Goal: Task Accomplishment & Management: Complete application form

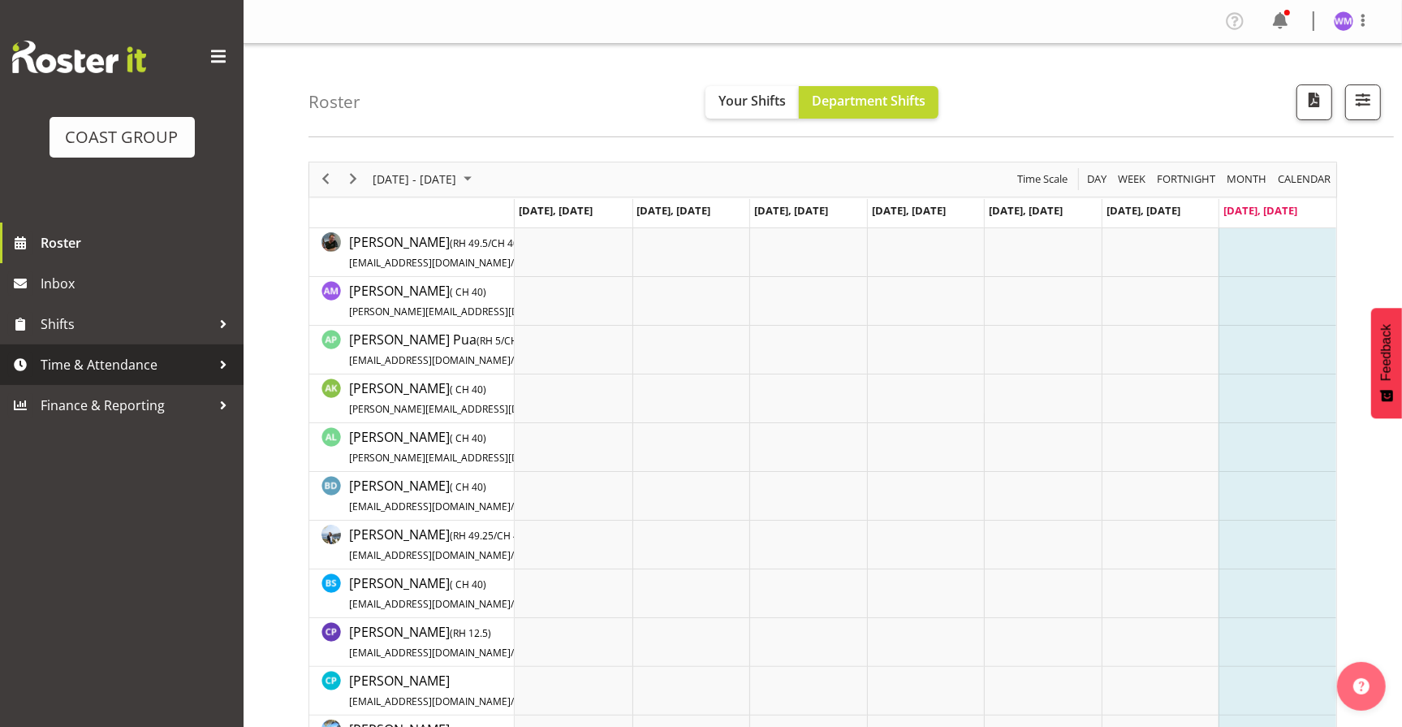
click at [81, 362] on span "Time & Attendance" at bounding box center [126, 364] width 170 height 24
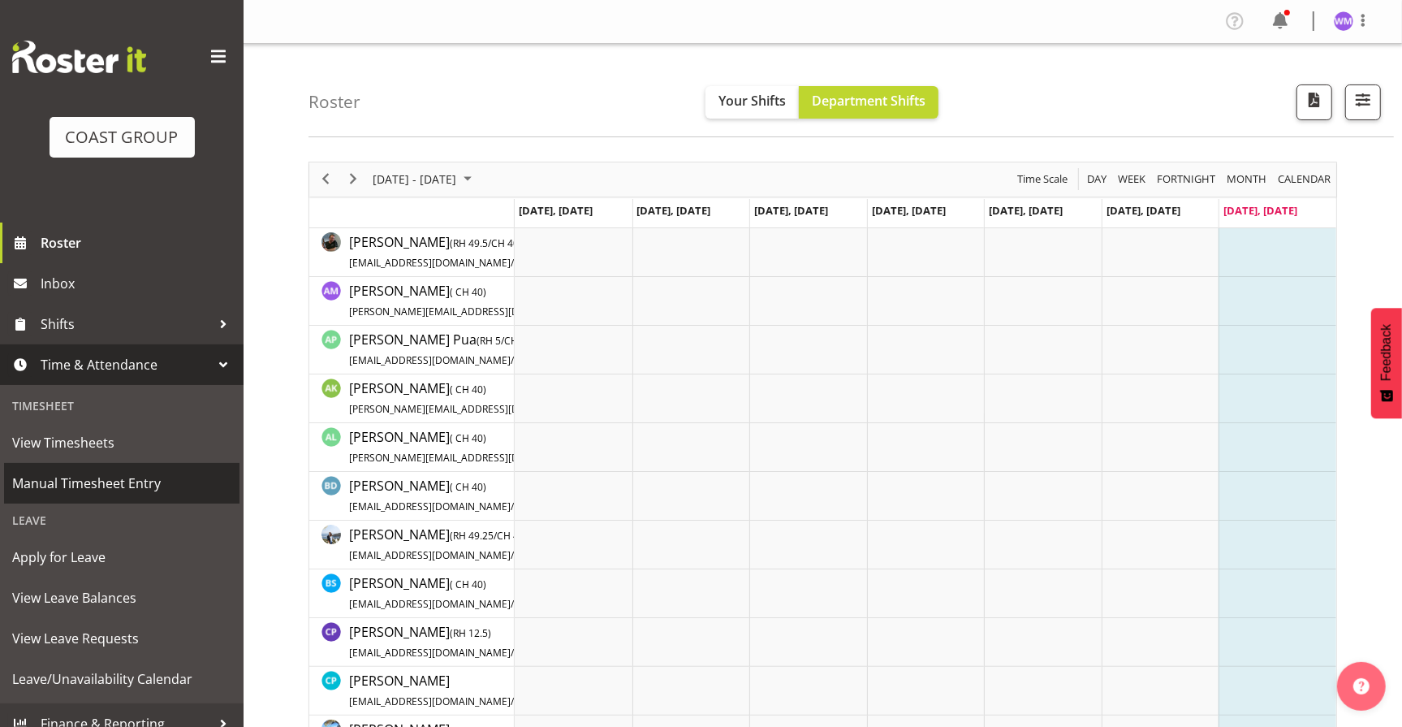
click at [104, 485] on span "Manual Timesheet Entry" at bounding box center [121, 483] width 219 height 24
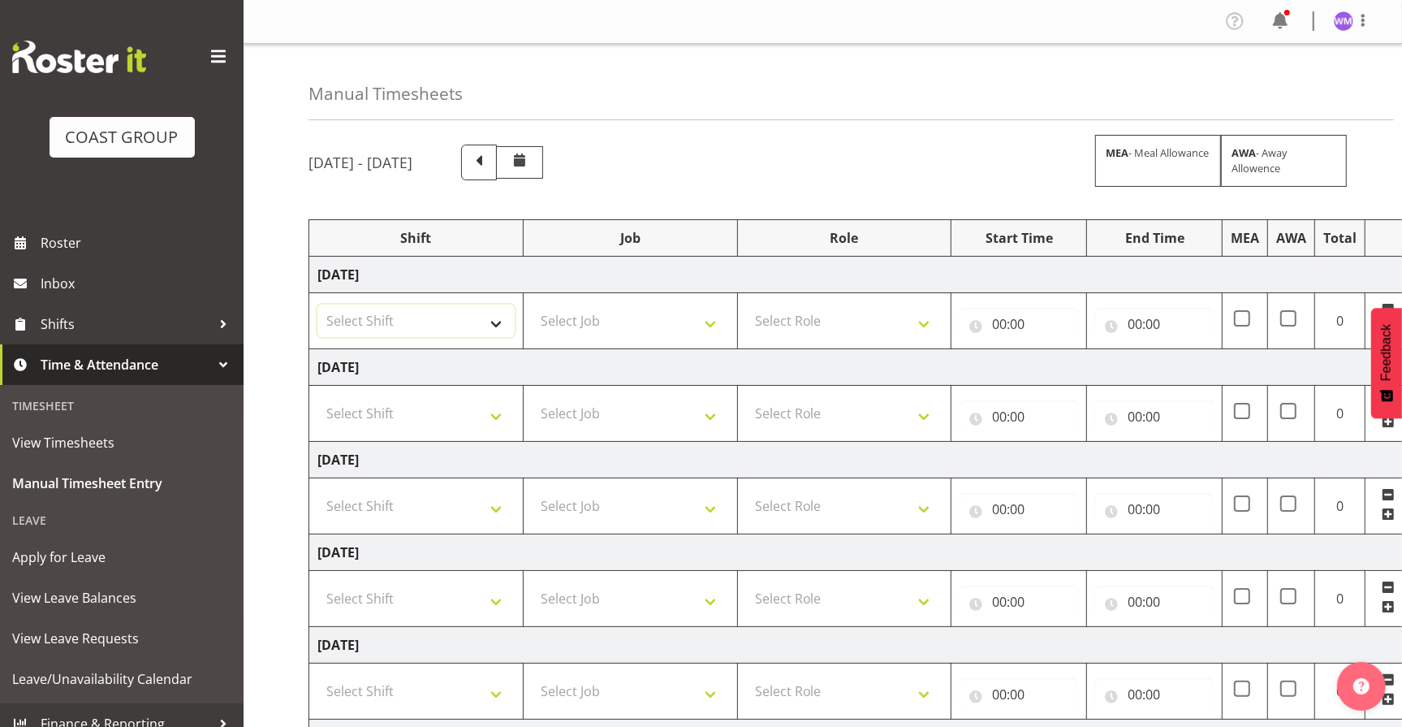
click at [492, 331] on select "Select Shift EHS AKL SALES" at bounding box center [415, 320] width 197 height 32
select select "1327"
click at [317, 304] on select "Select Shift EHS AKL SALES" at bounding box center [415, 320] width 197 height 32
click at [495, 412] on select "Select Shift EHS AKL SALES" at bounding box center [415, 413] width 197 height 32
select select "1327"
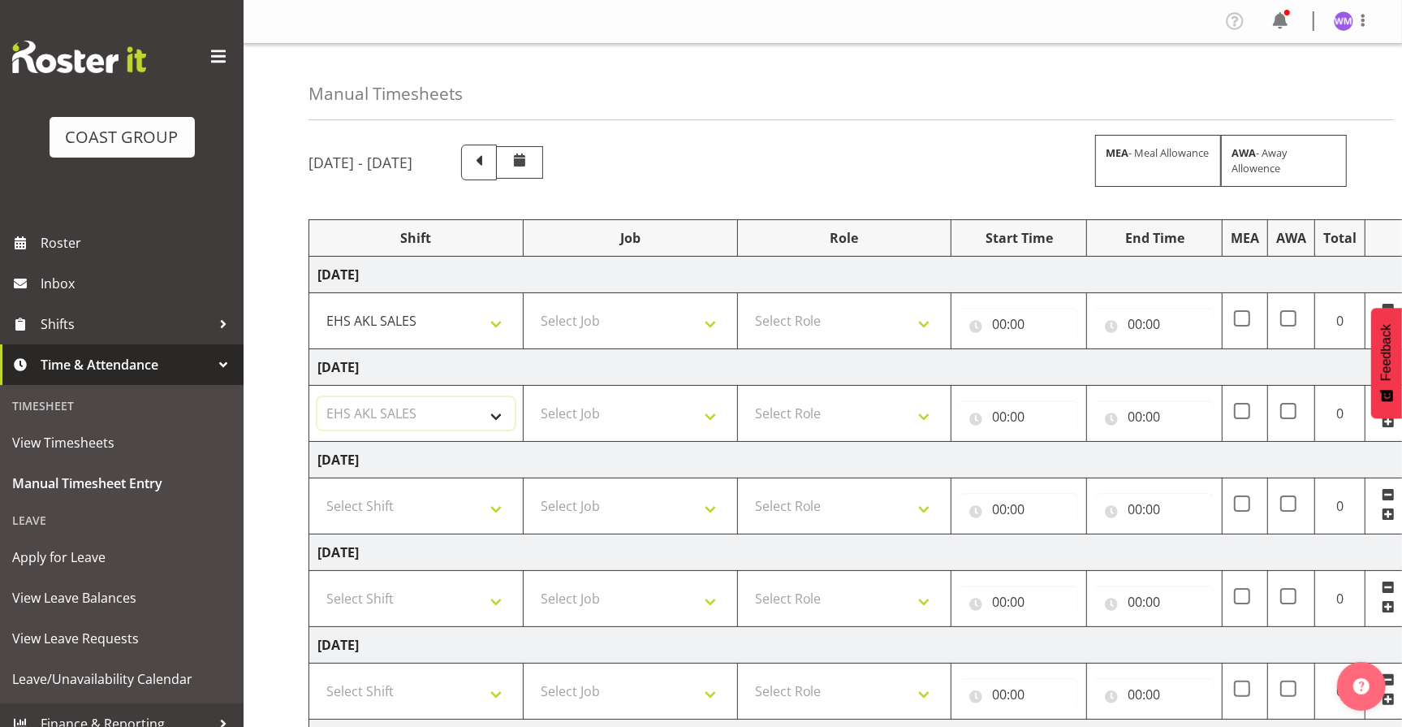
click at [317, 397] on select "Select Shift EHS AKL SALES" at bounding box center [415, 413] width 197 height 32
click at [499, 506] on select "Select Shift EHS AKL SALES" at bounding box center [415, 506] width 197 height 32
select select "1327"
click at [317, 490] on select "Select Shift EHS AKL SALES" at bounding box center [415, 506] width 197 height 32
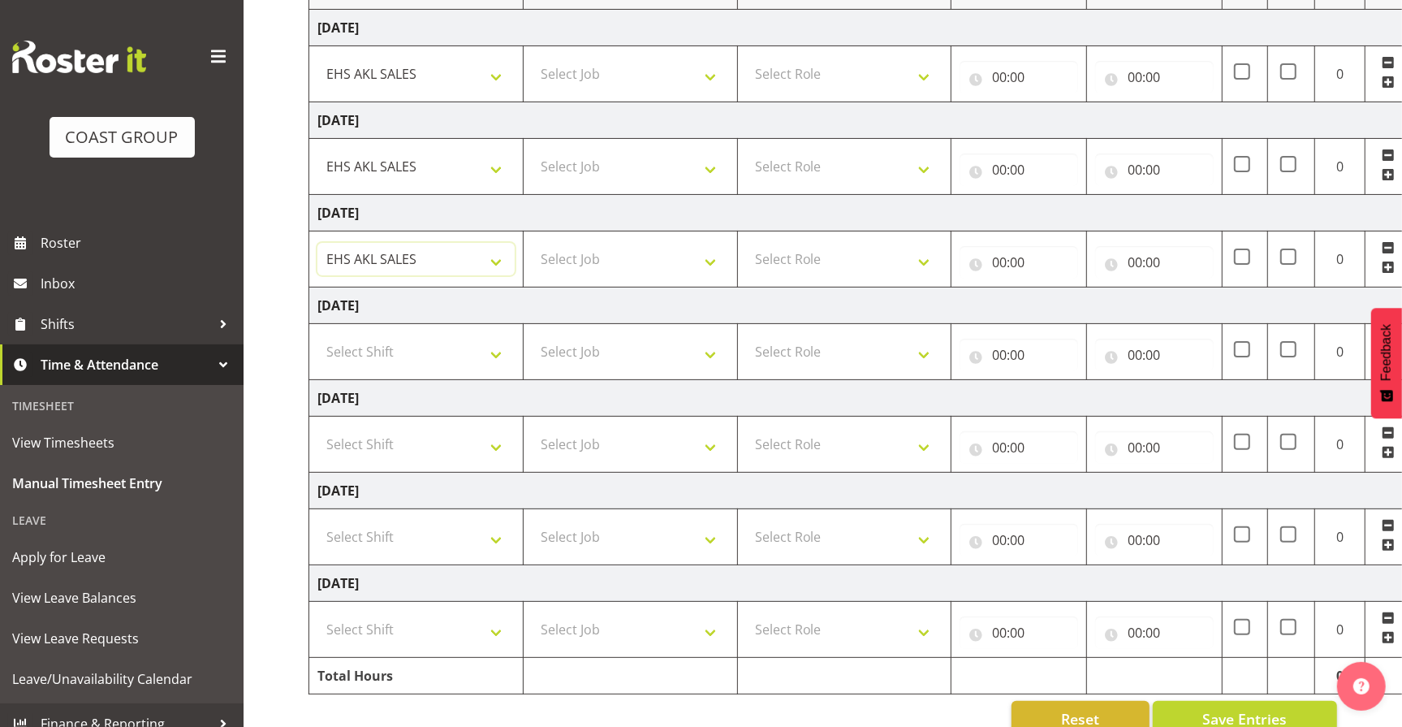
scroll to position [282, 0]
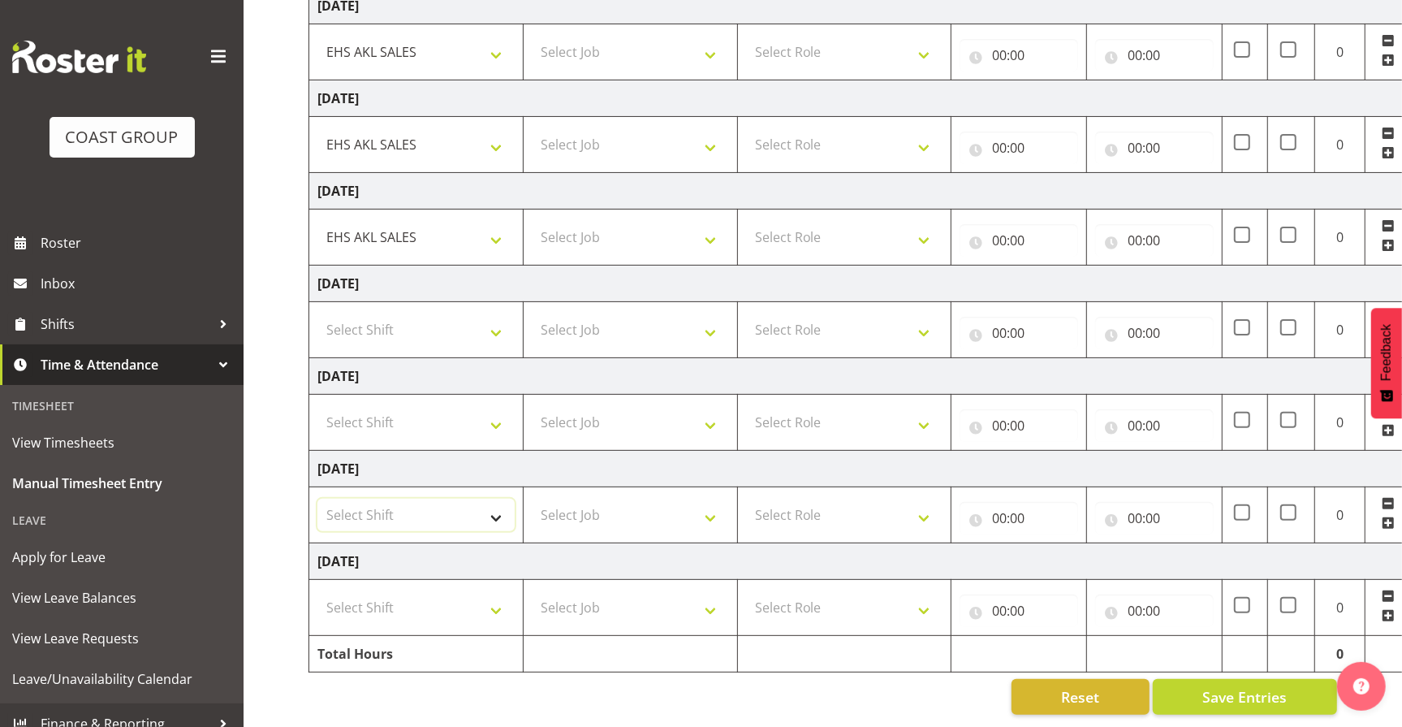
click at [497, 500] on select "Select Shift EHS AKL SALES" at bounding box center [415, 514] width 197 height 32
select select "1327"
click at [317, 498] on select "Select Shift EHS AKL SALES" at bounding box center [415, 514] width 197 height 32
click at [498, 600] on select "Select Shift EHS AKL SALES" at bounding box center [415, 607] width 197 height 32
select select "1327"
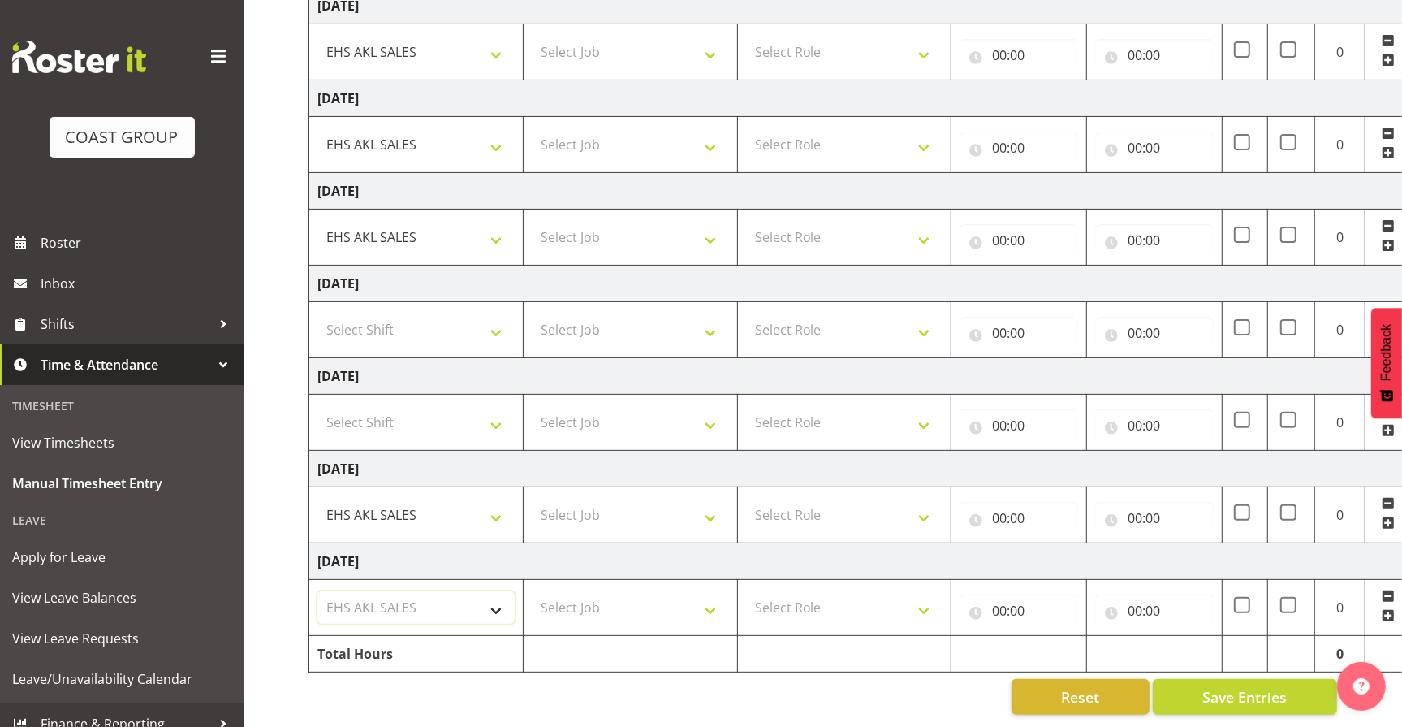
click at [317, 591] on select "Select Shift EHS AKL SALES" at bounding box center [415, 607] width 197 height 32
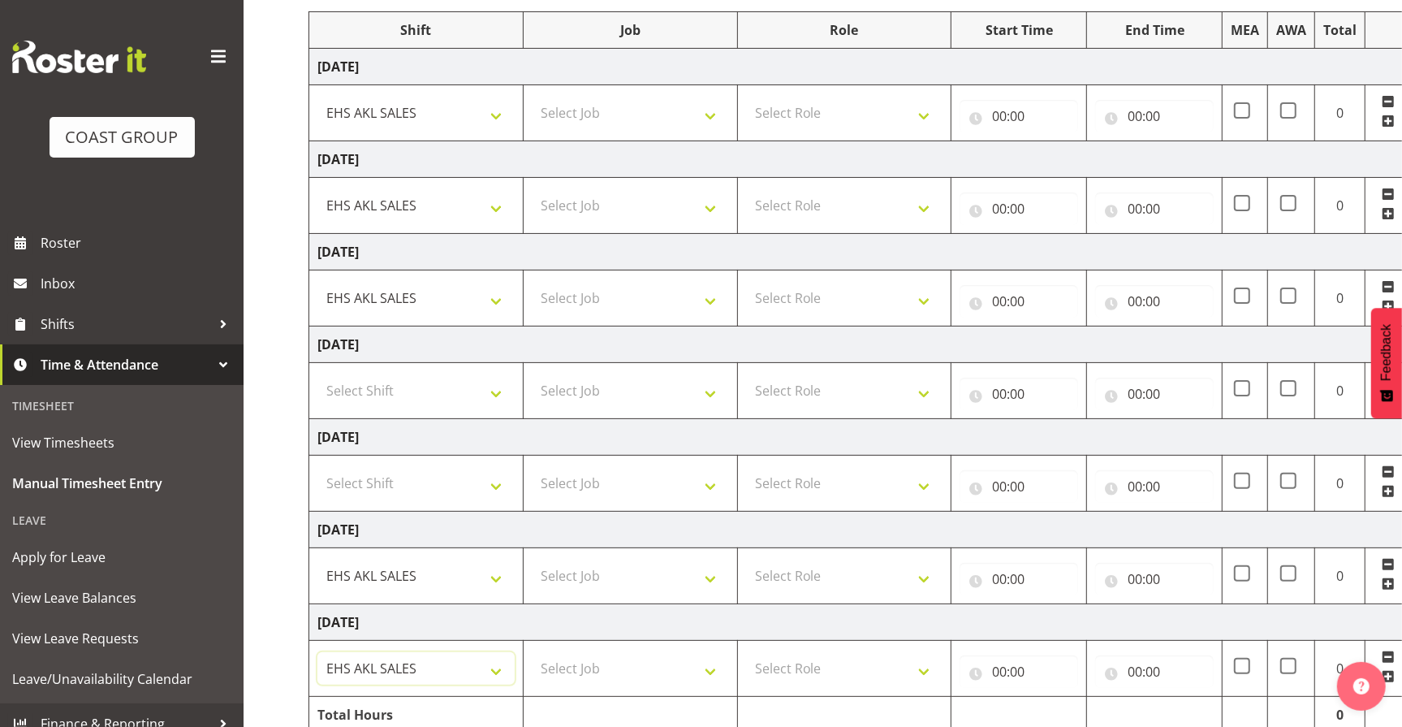
scroll to position [170, 0]
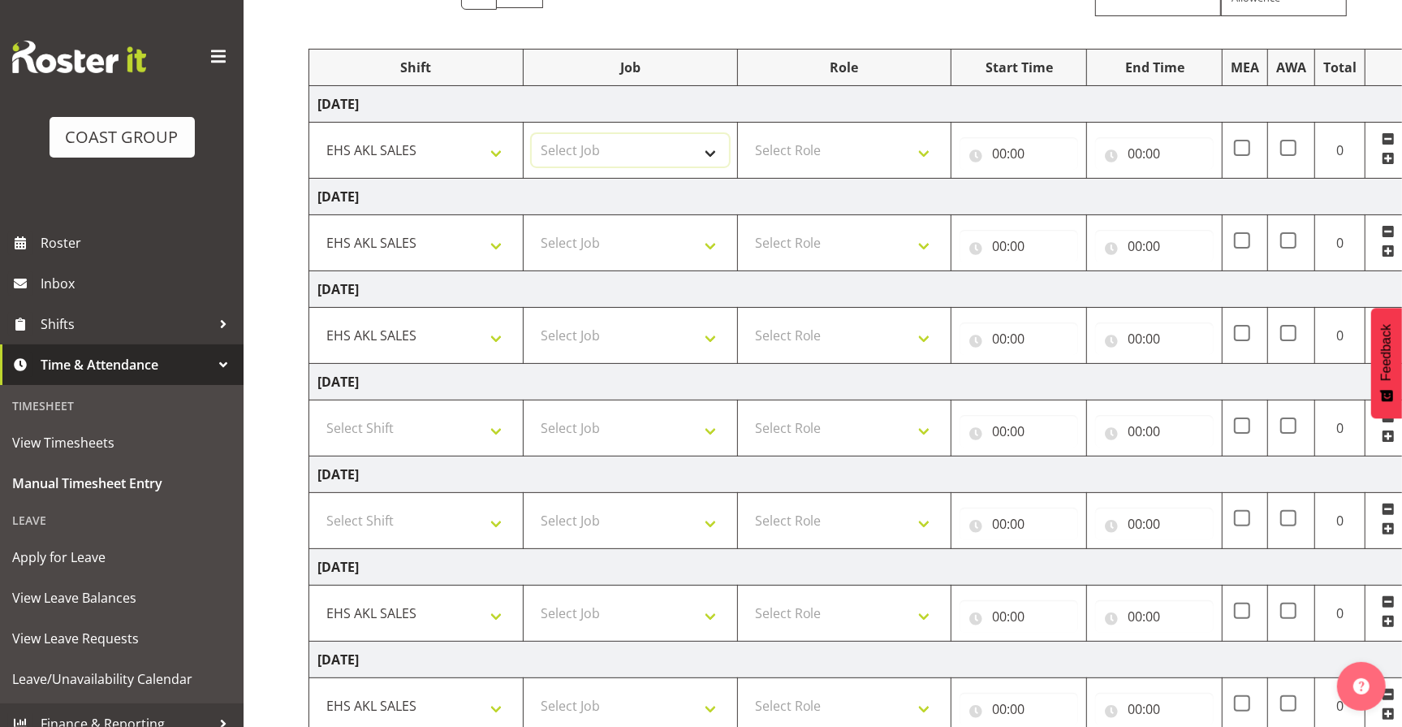
click at [719, 148] on select "Select Job 1 Carlton Events 1 [PERSON_NAME][GEOGRAPHIC_DATA] 1 [PERSON_NAME][GE…" at bounding box center [630, 150] width 197 height 32
select select "69"
click at [532, 134] on select "Select Job 1 Carlton Events 1 [PERSON_NAME][GEOGRAPHIC_DATA] 1 [PERSON_NAME][GE…" at bounding box center [630, 150] width 197 height 32
click at [711, 241] on select "Select Job 1 Carlton Events 1 [PERSON_NAME][GEOGRAPHIC_DATA] 1 [PERSON_NAME][GE…" at bounding box center [630, 243] width 197 height 32
select select "69"
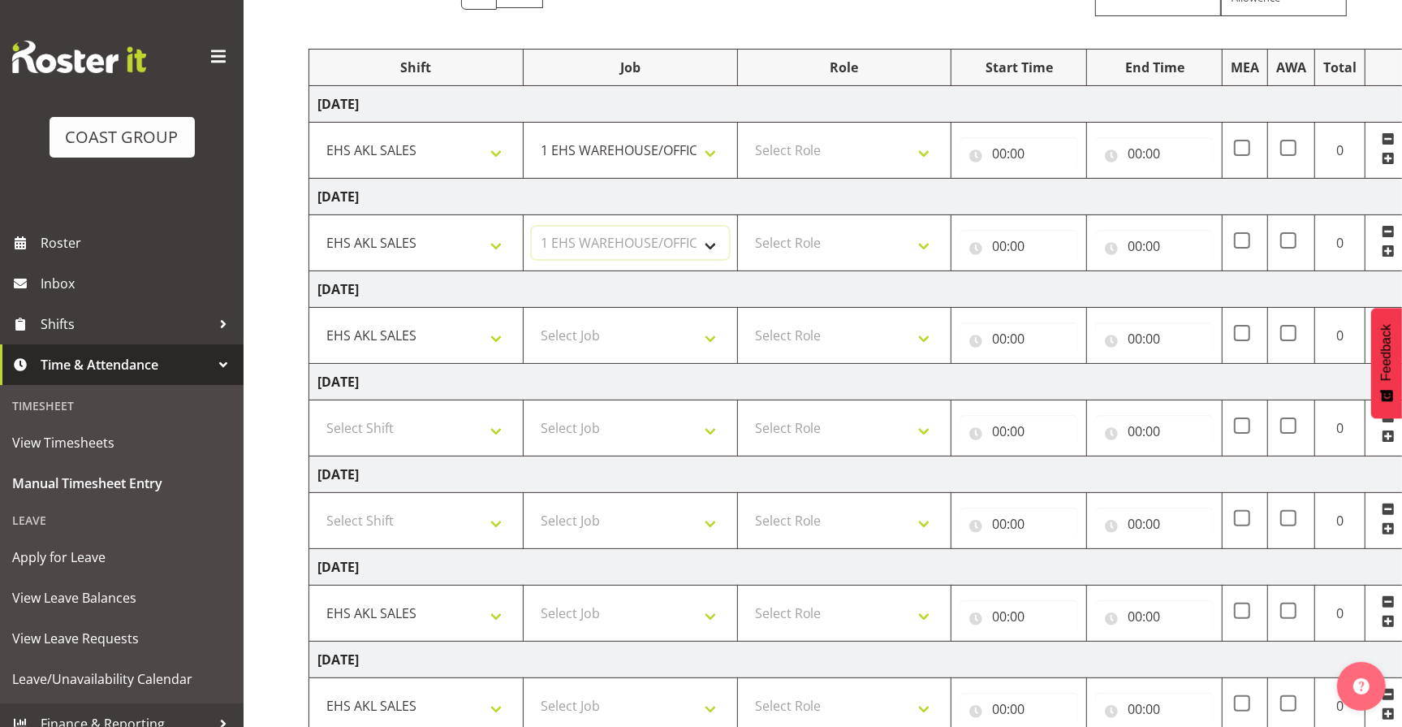
click at [532, 227] on select "Select Job 1 Carlton Events 1 [PERSON_NAME][GEOGRAPHIC_DATA] 1 [PERSON_NAME][GE…" at bounding box center [630, 243] width 197 height 32
click at [714, 348] on select "Select Job 1 Carlton Events 1 [PERSON_NAME][GEOGRAPHIC_DATA] 1 [PERSON_NAME][GE…" at bounding box center [630, 335] width 197 height 32
select select "69"
click at [532, 319] on select "Select Job 1 Carlton Events 1 [PERSON_NAME][GEOGRAPHIC_DATA] 1 [PERSON_NAME][GE…" at bounding box center [630, 335] width 197 height 32
click at [709, 610] on select "Select Job 1 Carlton Events 1 [PERSON_NAME][GEOGRAPHIC_DATA] 1 [PERSON_NAME][GE…" at bounding box center [630, 613] width 197 height 32
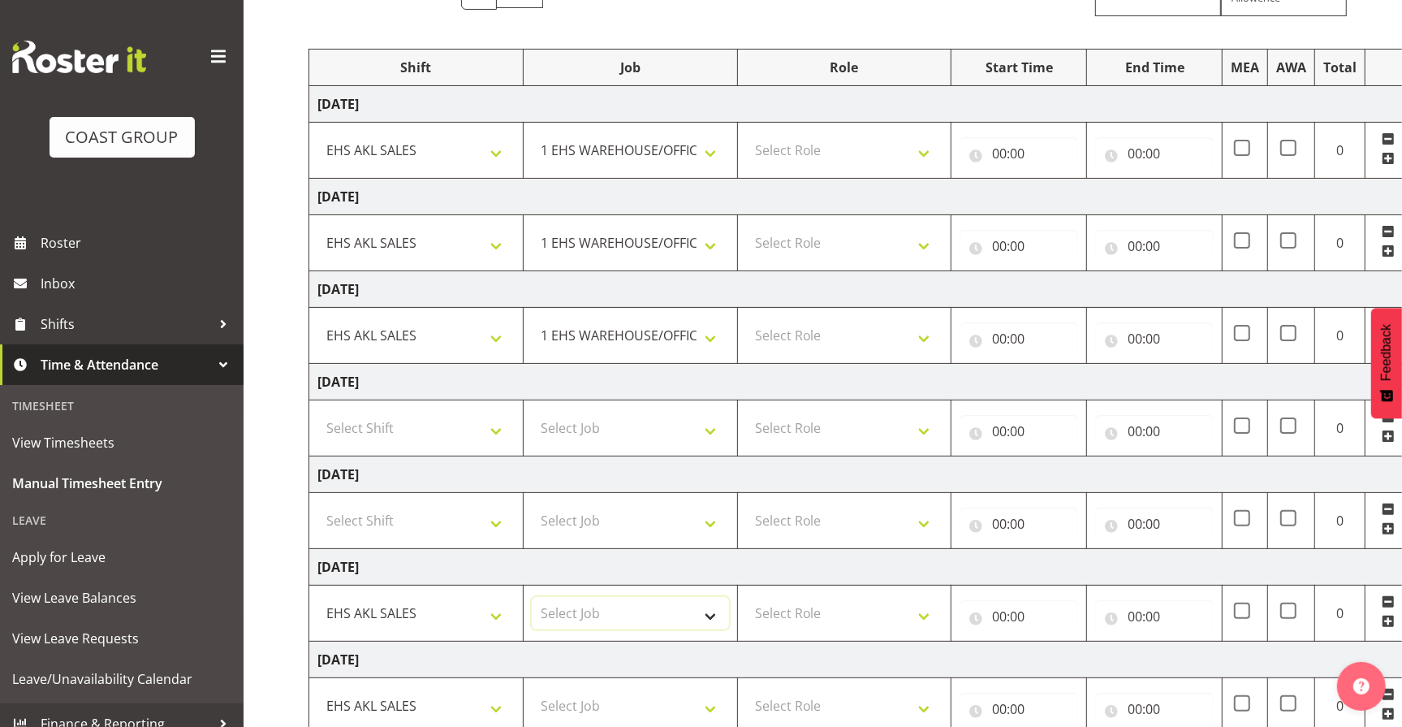
select select "69"
click at [532, 597] on select "Select Job 1 Carlton Events 1 [PERSON_NAME][GEOGRAPHIC_DATA] 1 [PERSON_NAME][GE…" at bounding box center [630, 613] width 197 height 32
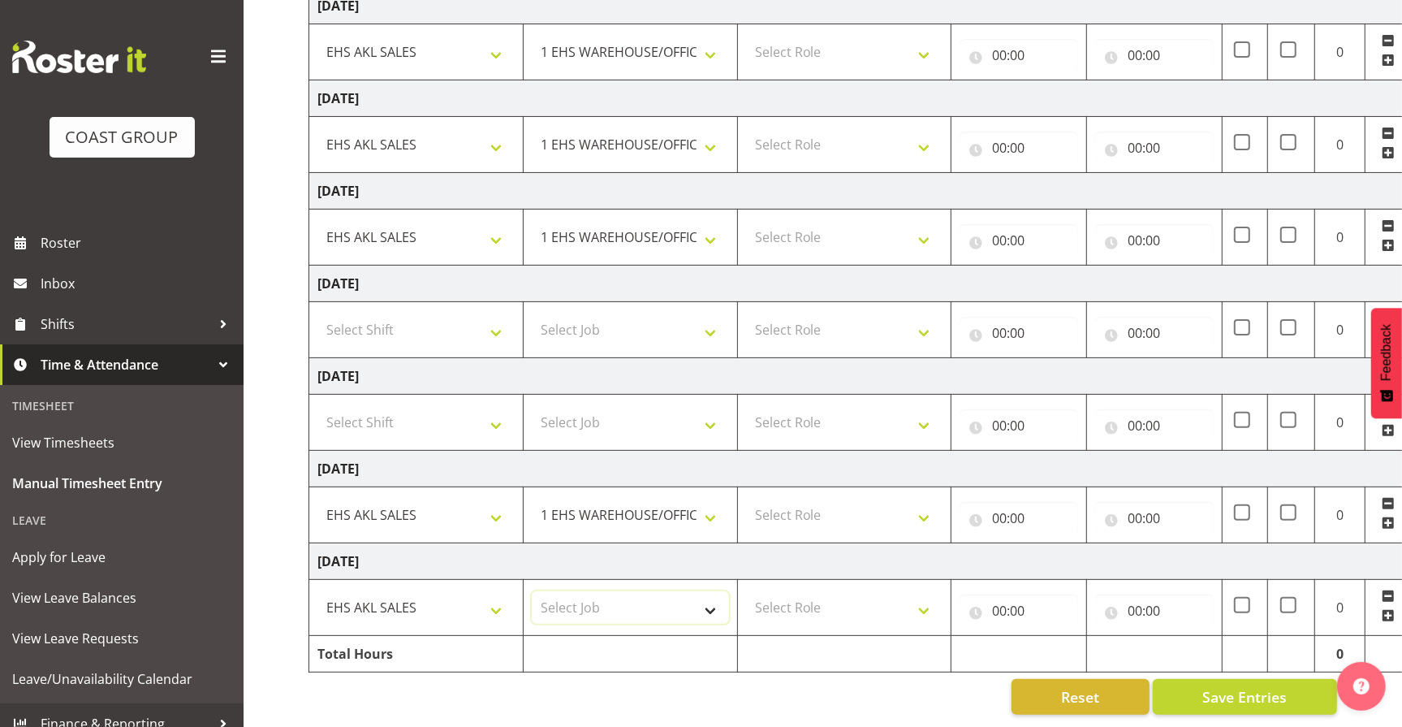
click at [714, 597] on select "Select Job 1 Carlton Events 1 [PERSON_NAME][GEOGRAPHIC_DATA] 1 [PERSON_NAME][GE…" at bounding box center [630, 607] width 197 height 32
select select "69"
click at [532, 591] on select "Select Job 1 Carlton Events 1 [PERSON_NAME][GEOGRAPHIC_DATA] 1 [PERSON_NAME][GE…" at bounding box center [630, 607] width 197 height 32
click at [924, 595] on select "Select Role ACCOUNT MANAGER Account Manager" at bounding box center [844, 607] width 197 height 32
select select "197"
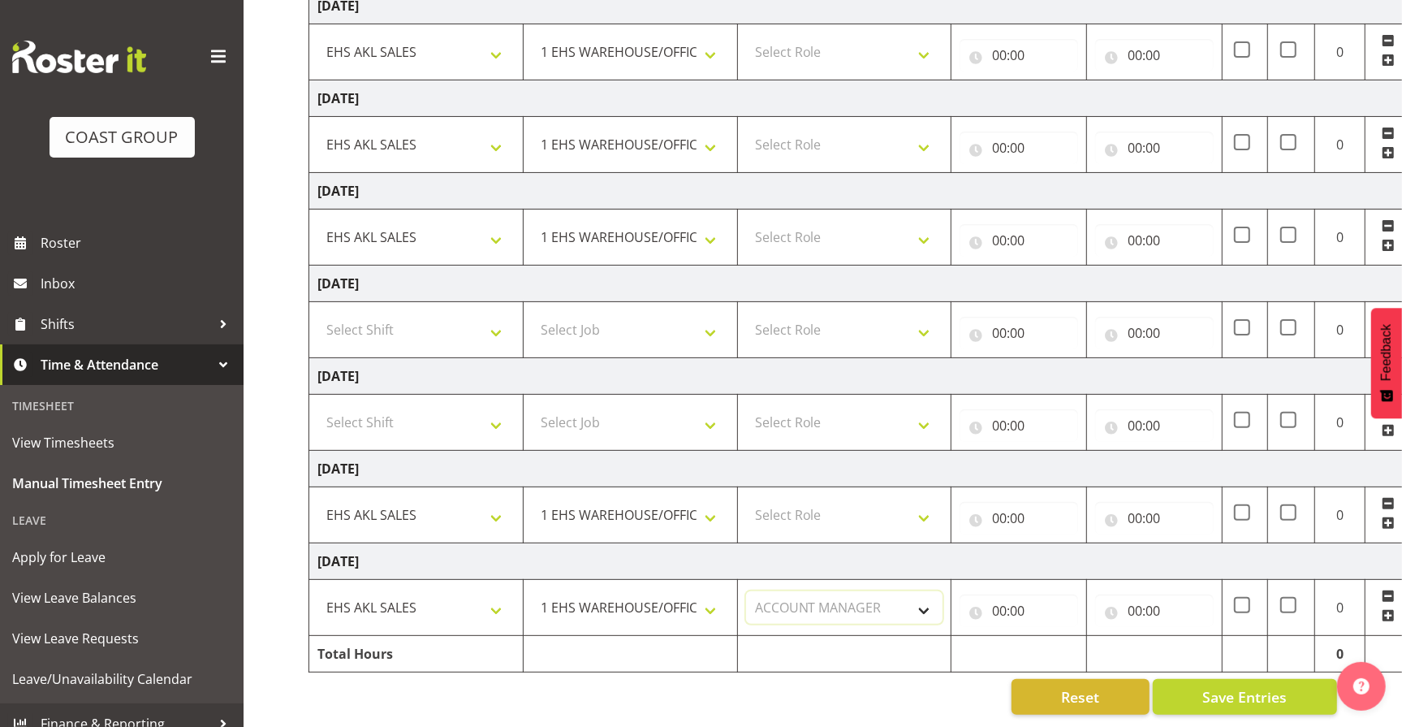
click at [746, 591] on select "Select Role ACCOUNT MANAGER Account Manager" at bounding box center [844, 607] width 197 height 32
click at [924, 505] on select "Select Role ACCOUNT MANAGER Account Manager" at bounding box center [844, 514] width 197 height 32
select select "197"
click at [746, 498] on select "Select Role ACCOUNT MANAGER Account Manager" at bounding box center [844, 514] width 197 height 32
click at [921, 221] on select "Select Role ACCOUNT MANAGER Account Manager" at bounding box center [844, 237] width 197 height 32
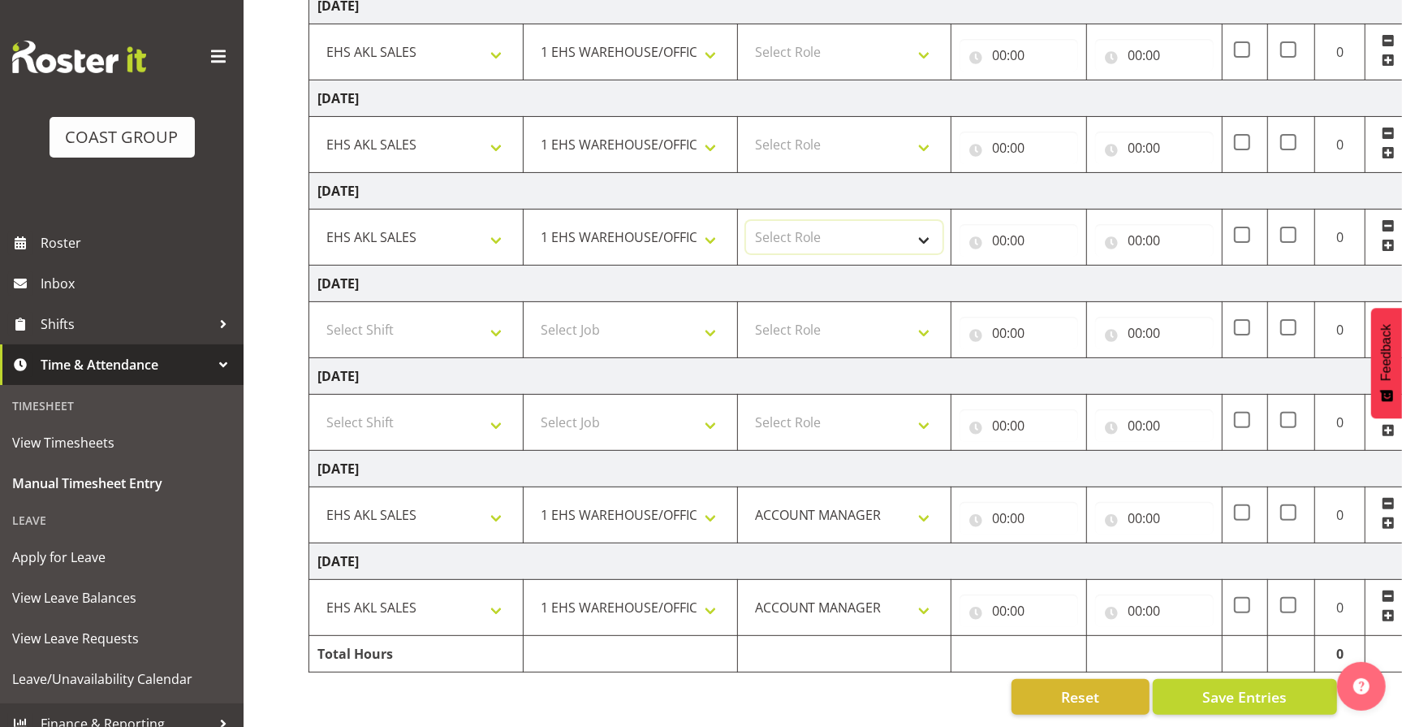
select select "197"
click at [746, 221] on select "Select Role ACCOUNT MANAGER Account Manager" at bounding box center [844, 237] width 197 height 32
click at [920, 136] on select "Select Role ACCOUNT MANAGER Account Manager" at bounding box center [844, 144] width 197 height 32
select select "197"
click at [746, 128] on select "Select Role ACCOUNT MANAGER Account Manager" at bounding box center [844, 144] width 197 height 32
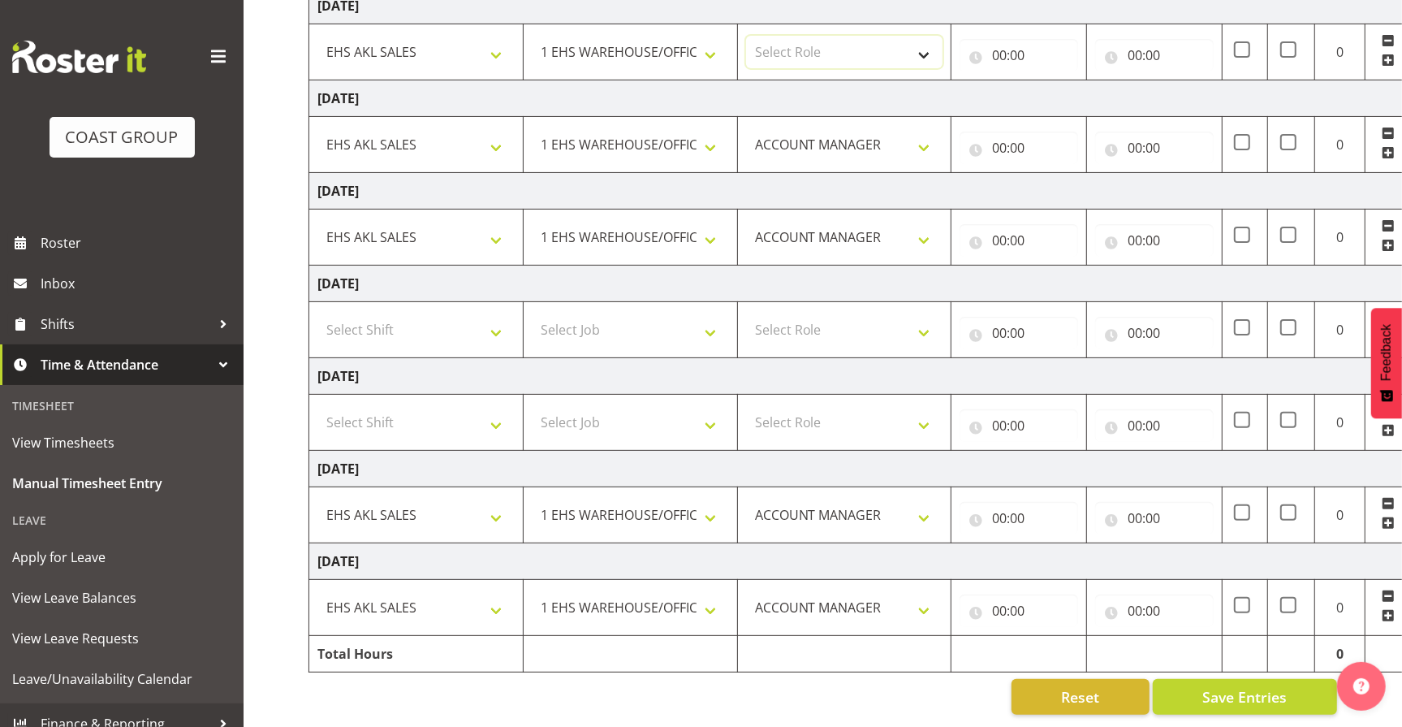
click at [931, 43] on select "Select Role ACCOUNT MANAGER Account Manager" at bounding box center [844, 52] width 197 height 32
select select "197"
click at [746, 36] on select "Select Role ACCOUNT MANAGER Account Manager" at bounding box center [844, 52] width 197 height 32
click at [1010, 44] on input "00:00" at bounding box center [1019, 55] width 119 height 32
click at [1064, 81] on select "00 01 02 03 04 05 06 07 08 09 10 11 12 13 14 15 16 17 18 19 20 21 22 23" at bounding box center [1070, 97] width 37 height 32
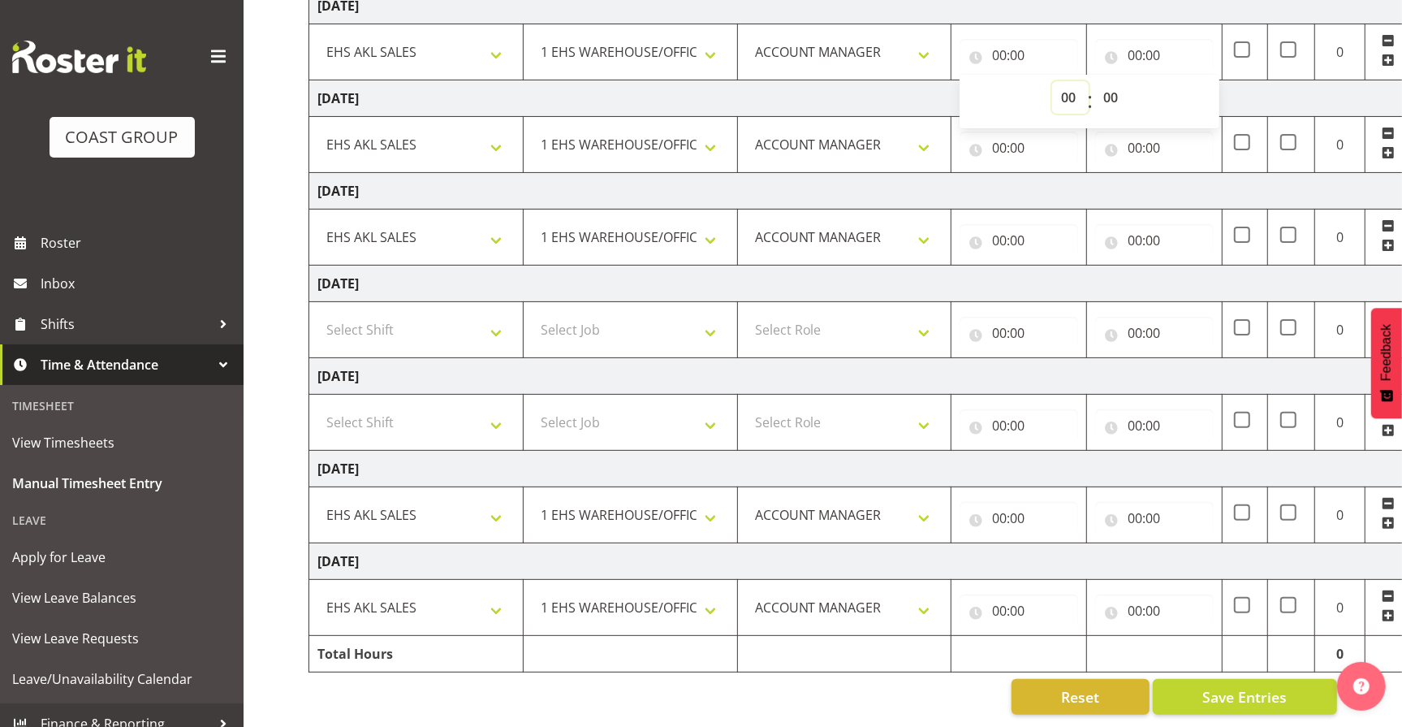
select select "8"
click at [1052, 81] on select "00 01 02 03 04 05 06 07 08 09 10 11 12 13 14 15 16 17 18 19 20 21 22 23" at bounding box center [1070, 97] width 37 height 32
type input "08:00"
click at [1163, 48] on input "00:00" at bounding box center [1154, 55] width 119 height 32
click at [1205, 86] on select "00 01 02 03 04 05 06 07 08 09 10 11 12 13 14 15 16 17 18 19 20 21 22 23" at bounding box center [1206, 97] width 37 height 32
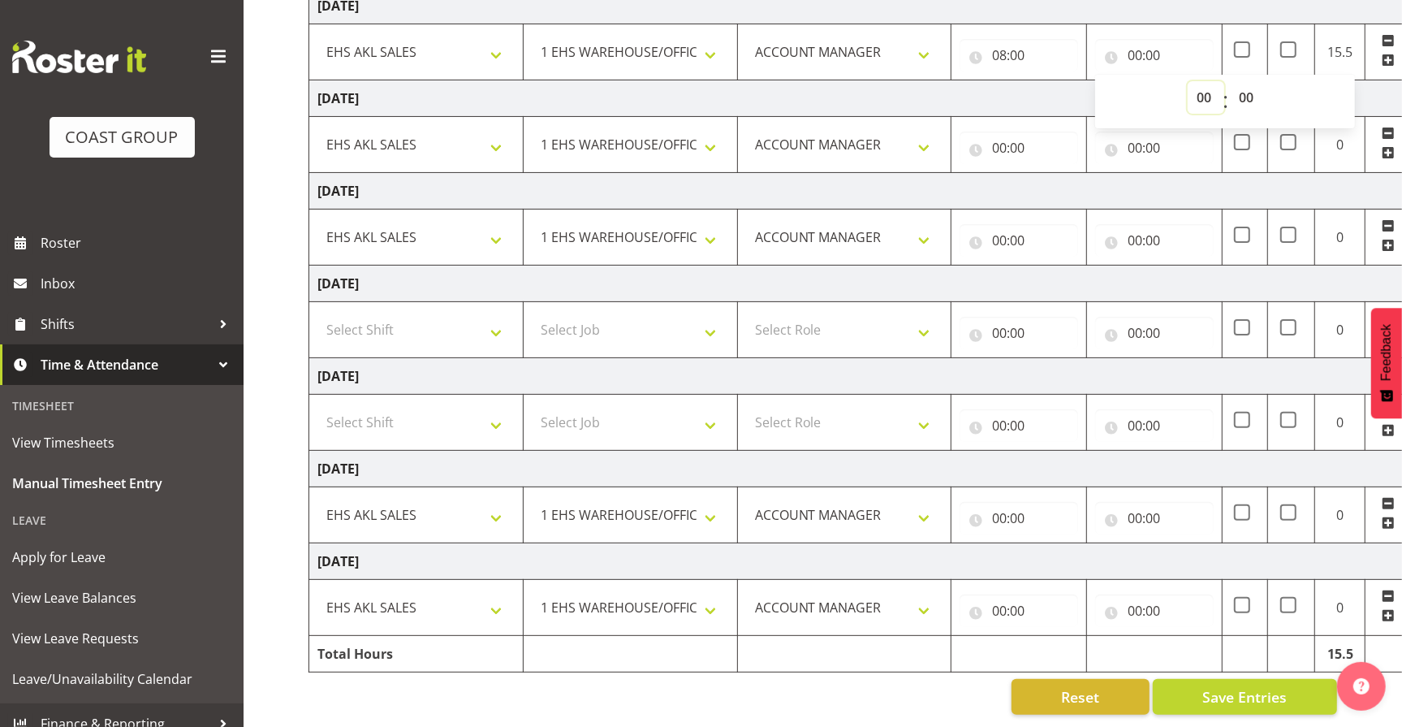
select select "12"
click at [1188, 81] on select "00 01 02 03 04 05 06 07 08 09 10 11 12 13 14 15 16 17 18 19 20 21 22 23" at bounding box center [1206, 97] width 37 height 32
type input "12:00"
click at [1019, 141] on input "00:00" at bounding box center [1019, 148] width 119 height 32
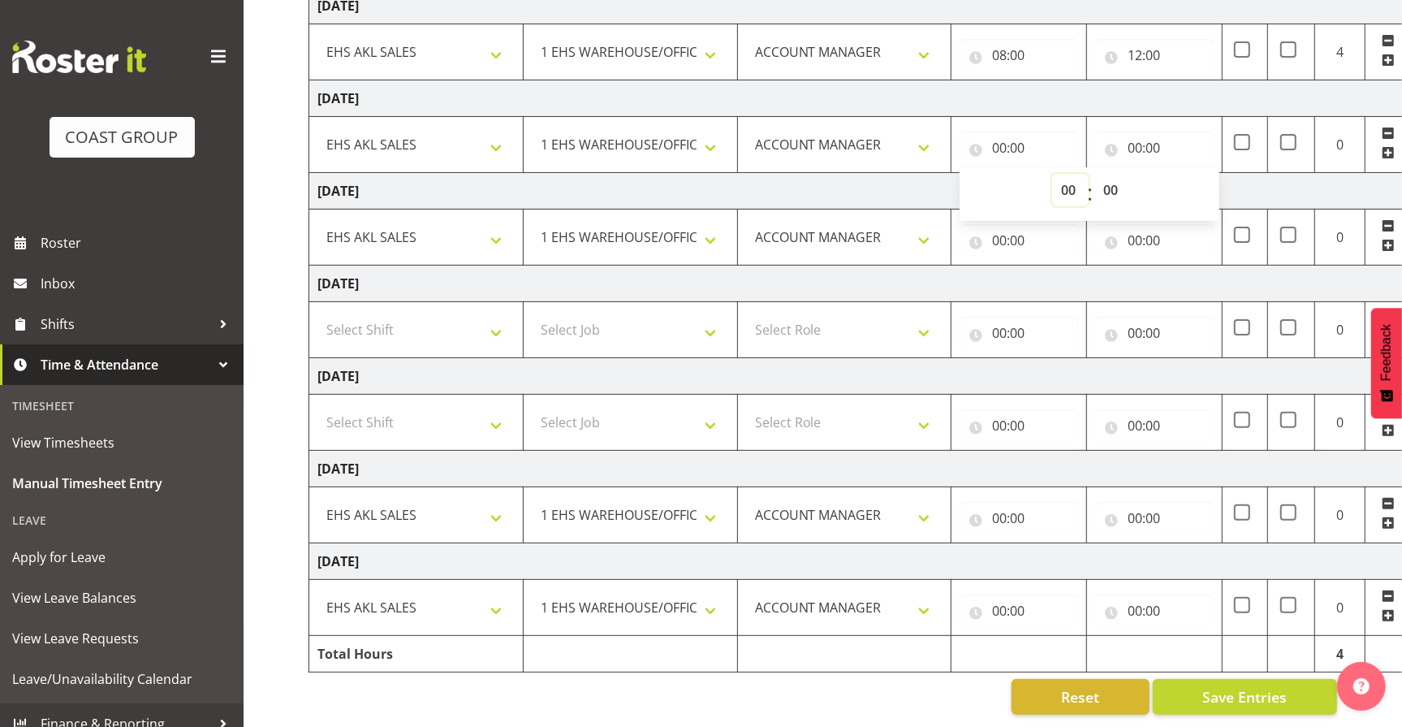
click at [1065, 174] on select "00 01 02 03 04 05 06 07 08 09 10 11 12 13 14 15 16 17 18 19 20 21 22 23" at bounding box center [1070, 190] width 37 height 32
select select "8"
click at [1052, 174] on select "00 01 02 03 04 05 06 07 08 09 10 11 12 13 14 15 16 17 18 19 20 21 22 23" at bounding box center [1070, 190] width 37 height 32
type input "08:00"
click at [1159, 132] on input "00:00" at bounding box center [1154, 148] width 119 height 32
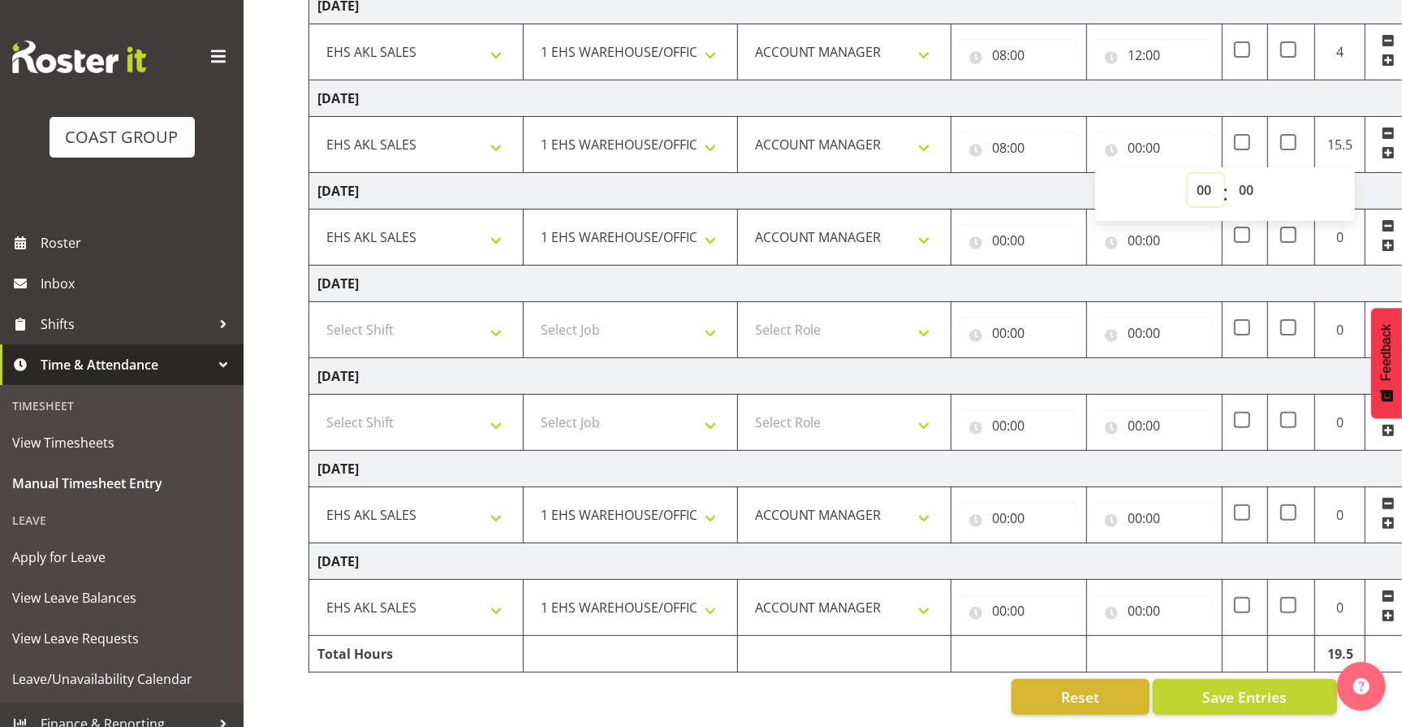
click at [1210, 180] on select "00 01 02 03 04 05 06 07 08 09 10 11 12 13 14 15 16 17 18 19 20 21 22 23" at bounding box center [1206, 190] width 37 height 32
select select "12"
click at [1188, 174] on select "00 01 02 03 04 05 06 07 08 09 10 11 12 13 14 15 16 17 18 19 20 21 22 23" at bounding box center [1206, 190] width 37 height 32
type input "12:00"
click at [1016, 227] on input "00:00" at bounding box center [1019, 240] width 119 height 32
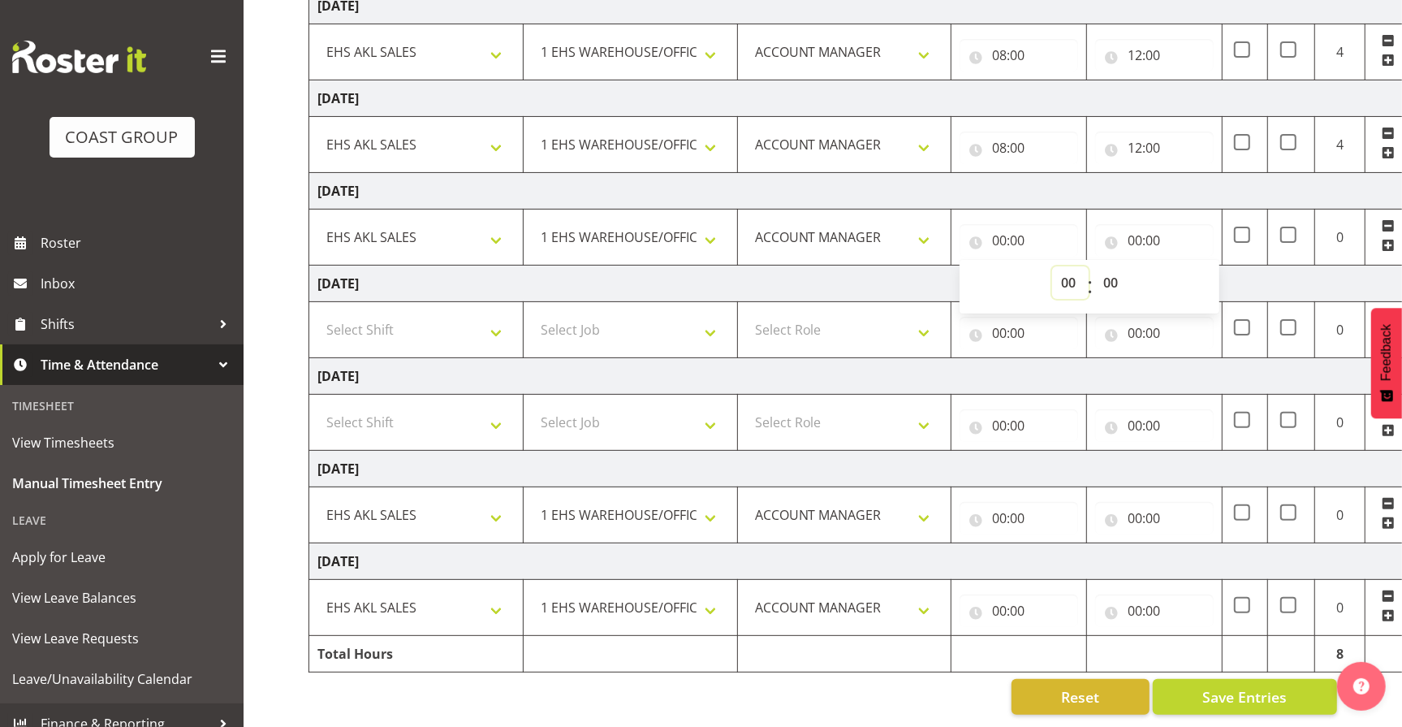
click at [1064, 272] on select "00 01 02 03 04 05 06 07 08 09 10 11 12 13 14 15 16 17 18 19 20 21 22 23" at bounding box center [1070, 282] width 37 height 32
select select "8"
click at [1052, 266] on select "00 01 02 03 04 05 06 07 08 09 10 11 12 13 14 15 16 17 18 19 20 21 22 23" at bounding box center [1070, 282] width 37 height 32
type input "08:00"
click at [1150, 230] on input "00:00" at bounding box center [1154, 240] width 119 height 32
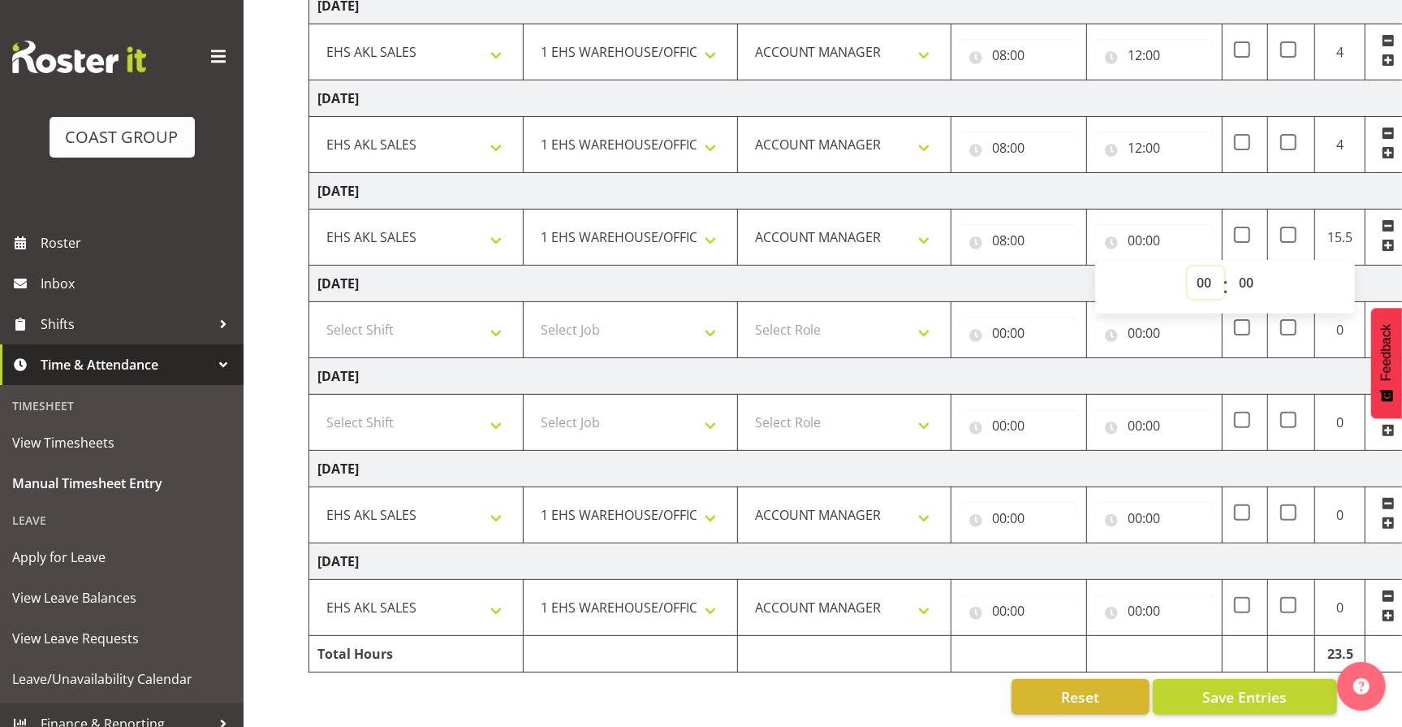
click at [1201, 271] on select "00 01 02 03 04 05 06 07 08 09 10 11 12 13 14 15 16 17 18 19 20 21 22 23" at bounding box center [1206, 282] width 37 height 32
select select "12"
click at [1188, 266] on select "00 01 02 03 04 05 06 07 08 09 10 11 12 13 14 15 16 17 18 19 20 21 22 23" at bounding box center [1206, 282] width 37 height 32
type input "12:00"
click at [1008, 502] on input "00:00" at bounding box center [1019, 518] width 119 height 32
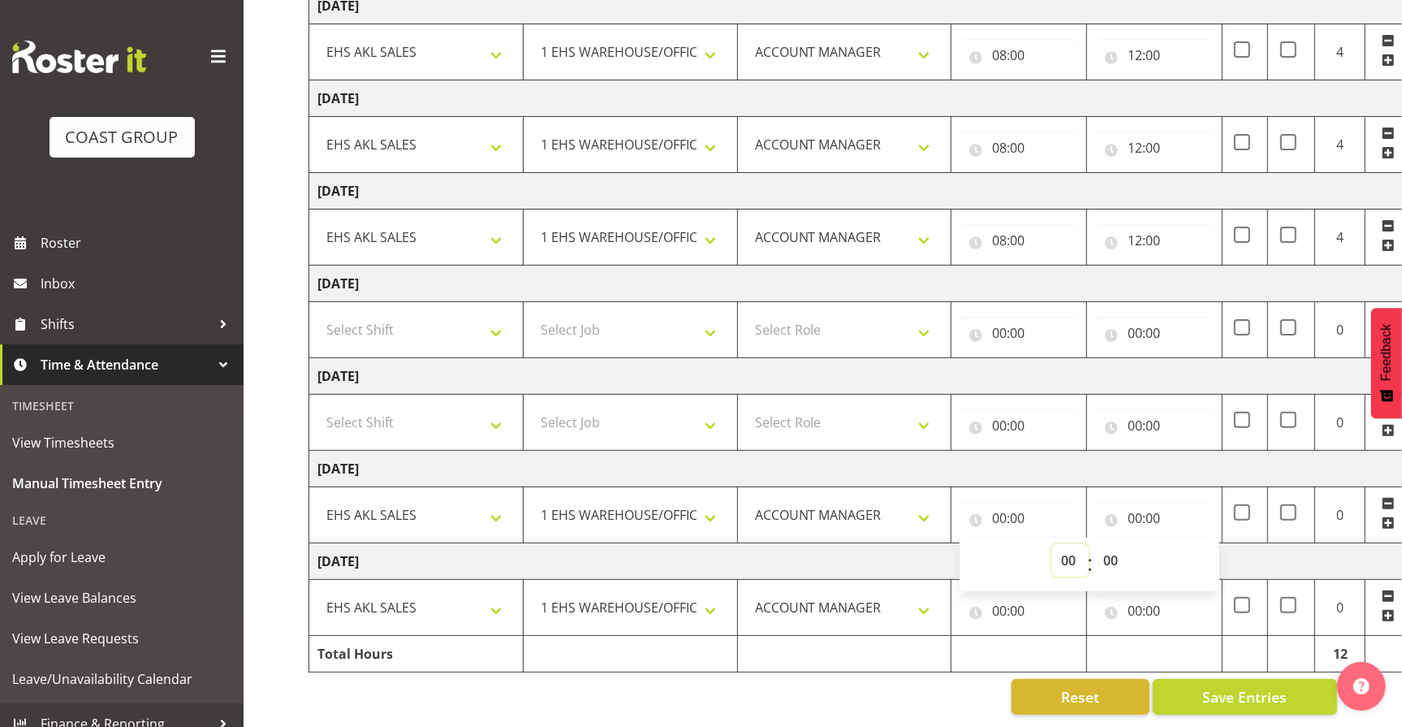
click at [1079, 544] on select "00 01 02 03 04 05 06 07 08 09 10 11 12 13 14 15 16 17 18 19 20 21 22 23" at bounding box center [1070, 560] width 37 height 32
select select "8"
click at [1052, 544] on select "00 01 02 03 04 05 06 07 08 09 10 11 12 13 14 15 16 17 18 19 20 21 22 23" at bounding box center [1070, 560] width 37 height 32
type input "08:00"
click at [1153, 502] on input "00:00" at bounding box center [1154, 518] width 119 height 32
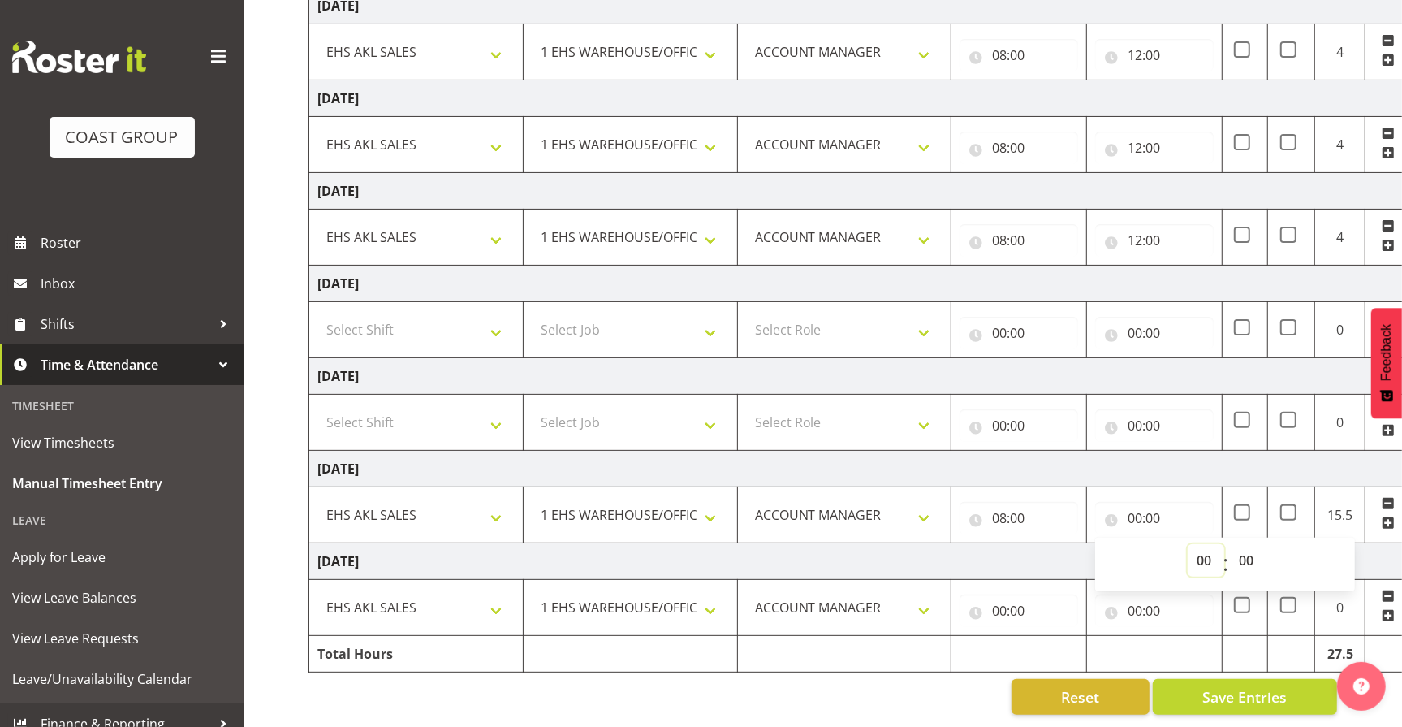
click at [1193, 546] on select "00 01 02 03 04 05 06 07 08 09 10 11 12 13 14 15 16 17 18 19 20 21 22 23" at bounding box center [1206, 560] width 37 height 32
select select "12"
click at [1188, 544] on select "00 01 02 03 04 05 06 07 08 09 10 11 12 13 14 15 16 17 18 19 20 21 22 23" at bounding box center [1206, 560] width 37 height 32
type input "12:00"
click at [1015, 594] on input "00:00" at bounding box center [1019, 610] width 119 height 32
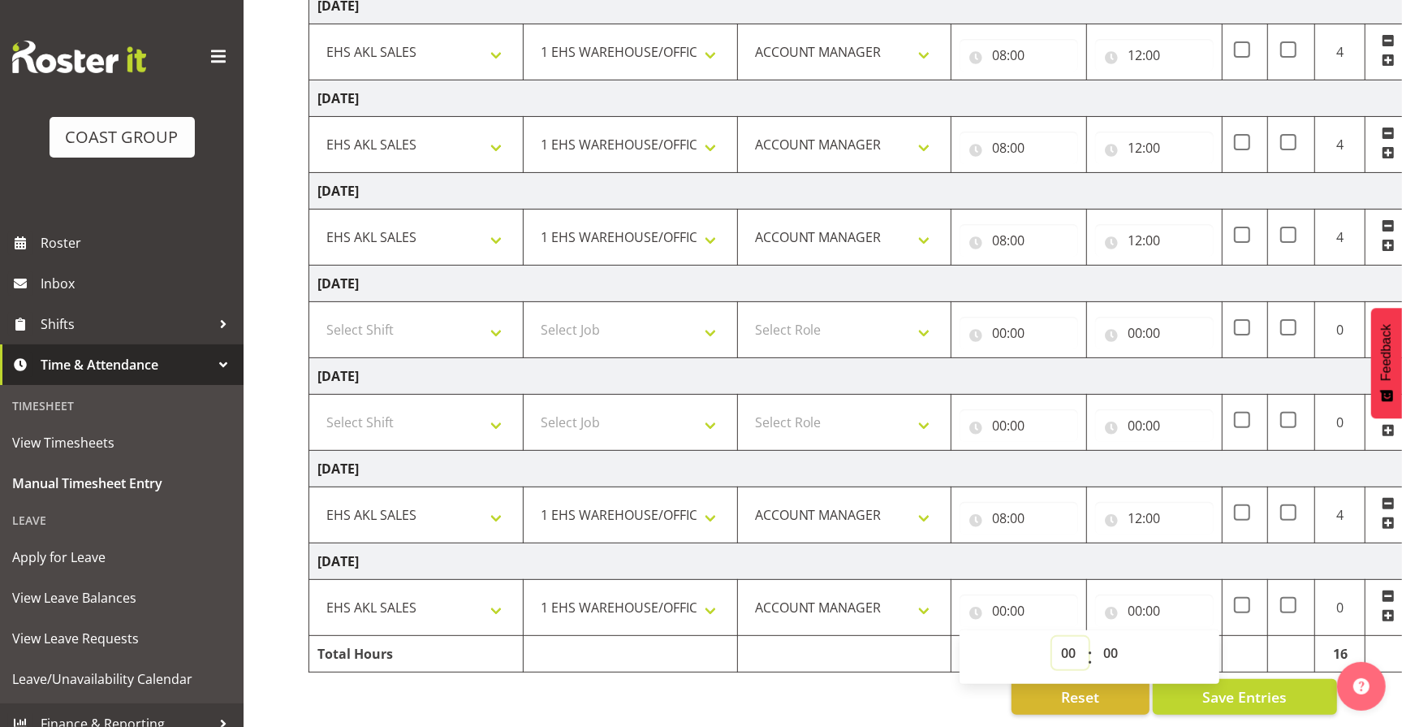
click at [1062, 637] on select "00 01 02 03 04 05 06 07 08 09 10 11 12 13 14 15 16 17 18 19 20 21 22 23" at bounding box center [1070, 653] width 37 height 32
select select "12"
click at [1052, 637] on select "00 01 02 03 04 05 06 07 08 09 10 11 12 13 14 15 16 17 18 19 20 21 22 23" at bounding box center [1070, 653] width 37 height 32
type input "12:00"
click at [1159, 598] on input "00:00" at bounding box center [1154, 610] width 119 height 32
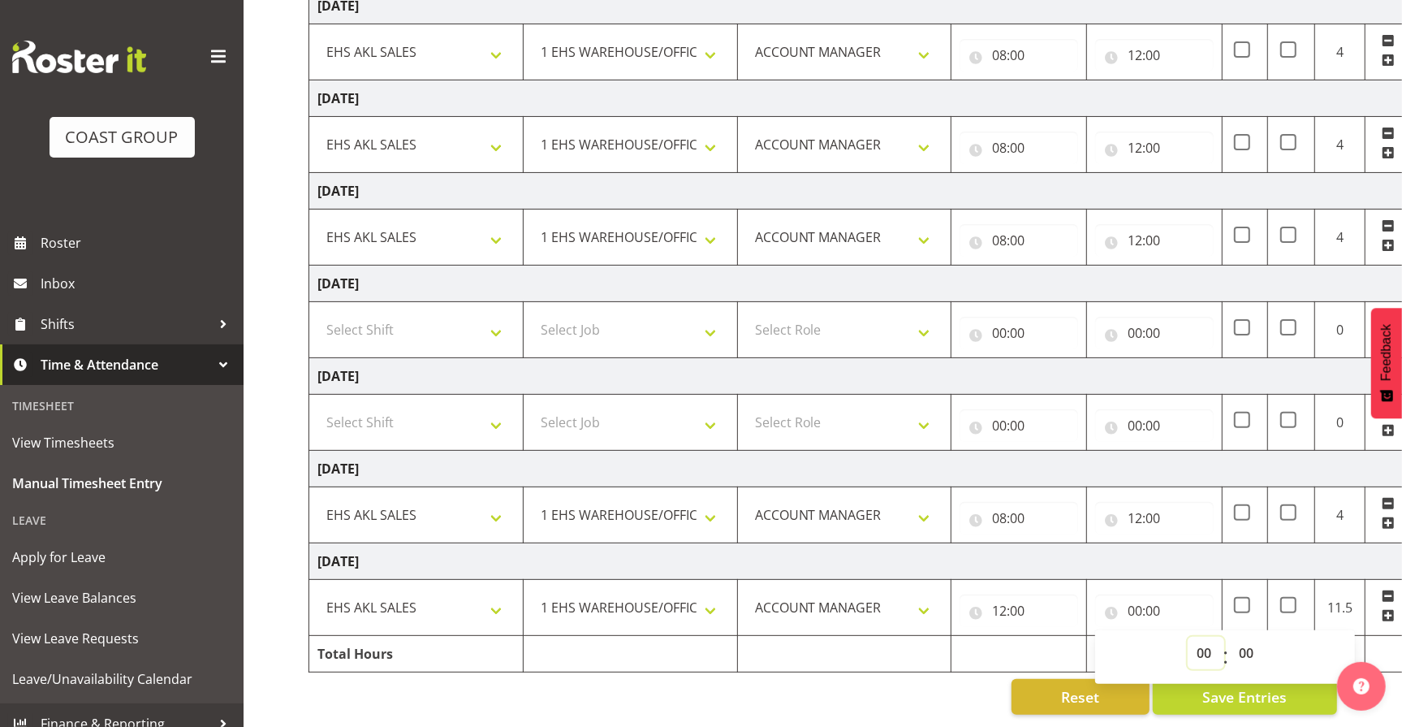
click at [1204, 637] on select "00 01 02 03 04 05 06 07 08 09 10 11 12 13 14 15 16 17 18 19 20 21 22 23" at bounding box center [1206, 653] width 37 height 32
select select "12"
click at [1188, 637] on select "00 01 02 03 04 05 06 07 08 09 10 11 12 13 14 15 16 17 18 19 20 21 22 23" at bounding box center [1206, 653] width 37 height 32
type input "12:00"
click at [909, 701] on div "[DATE] - [DATE] MEA - Meal Allowance AWA - Away Allowence Shift Job Role Start …" at bounding box center [856, 295] width 1094 height 863
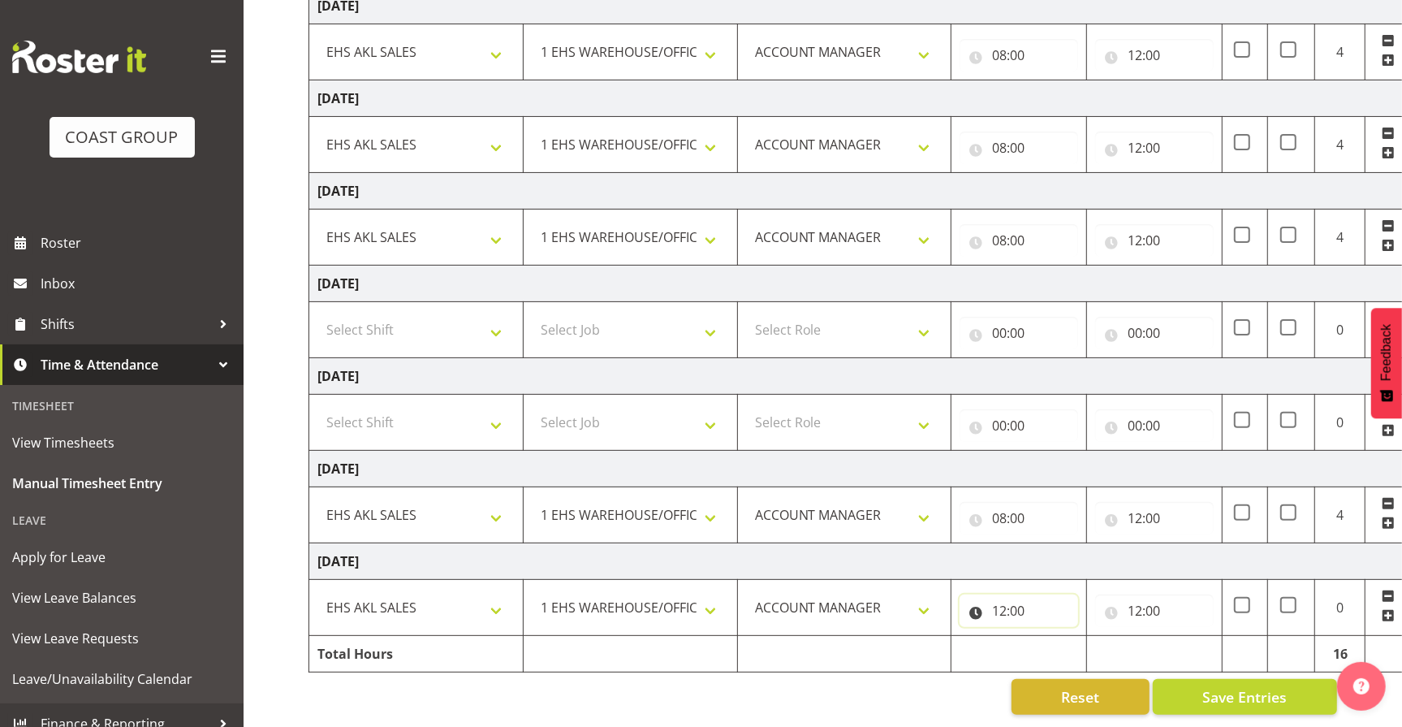
click at [1023, 594] on input "12:00" at bounding box center [1019, 610] width 119 height 32
click at [1055, 640] on select "00 01 02 03 04 05 06 07 08 09 10 11 12 13 14 15 16 17 18 19 20 21 22 23" at bounding box center [1070, 653] width 37 height 32
select select "8"
click at [1052, 637] on select "00 01 02 03 04 05 06 07 08 09 10 11 12 13 14 15 16 17 18 19 20 21 22 23" at bounding box center [1070, 653] width 37 height 32
type input "08:00"
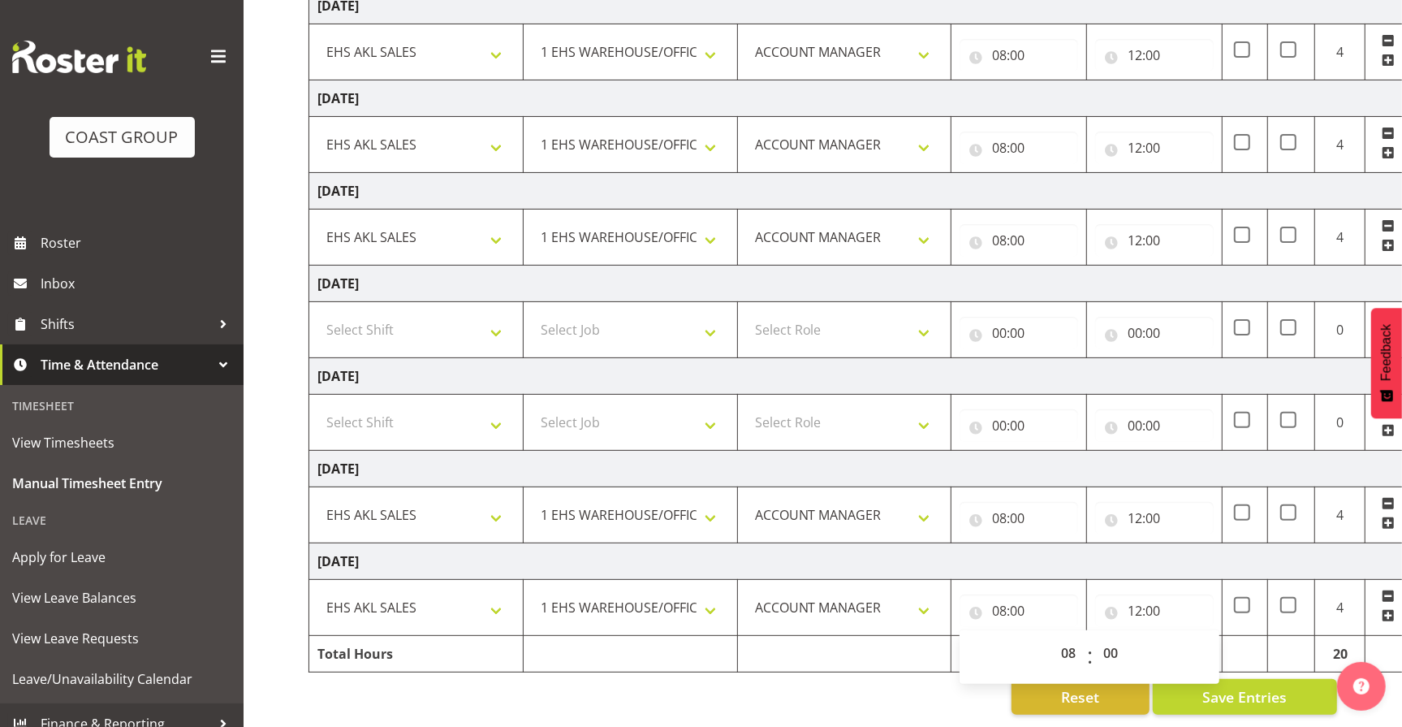
click at [813, 687] on div "Reset Save Entries" at bounding box center [823, 697] width 1029 height 36
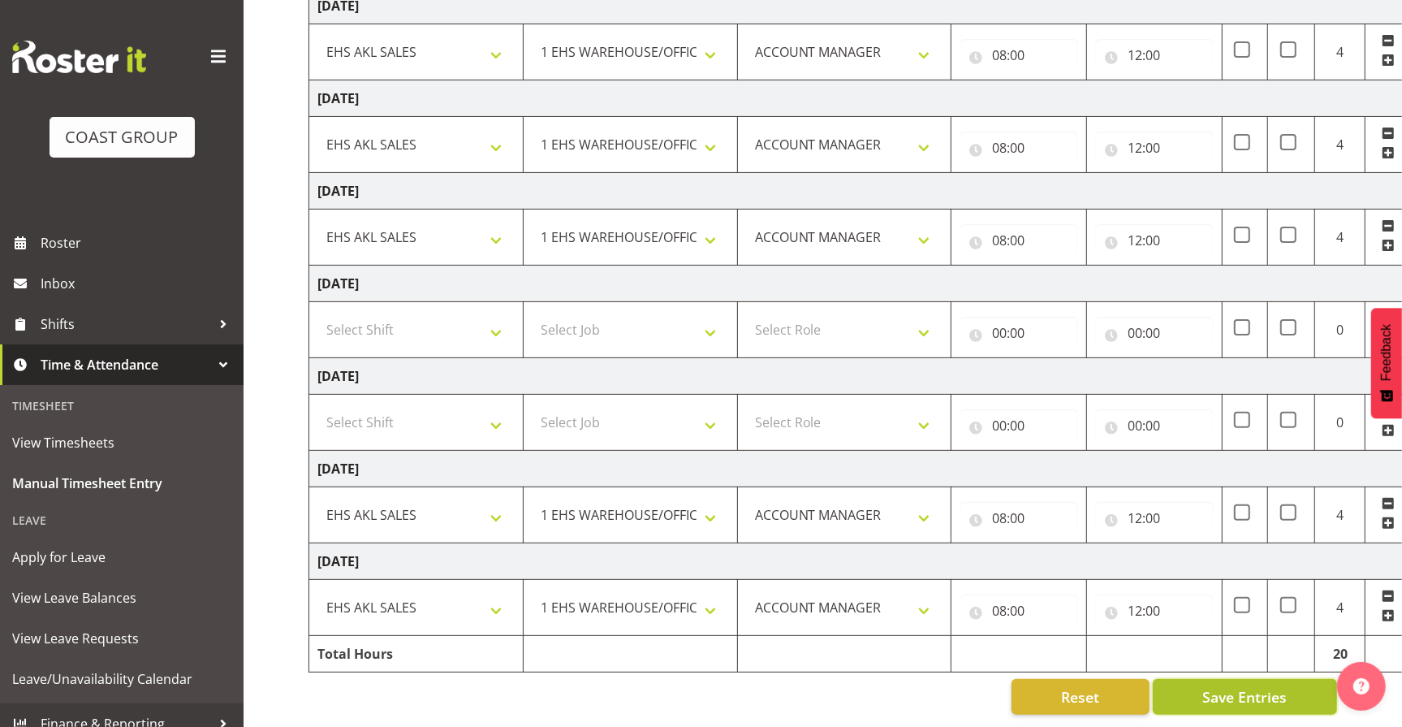
click at [1217, 686] on span "Save Entries" at bounding box center [1244, 696] width 84 height 21
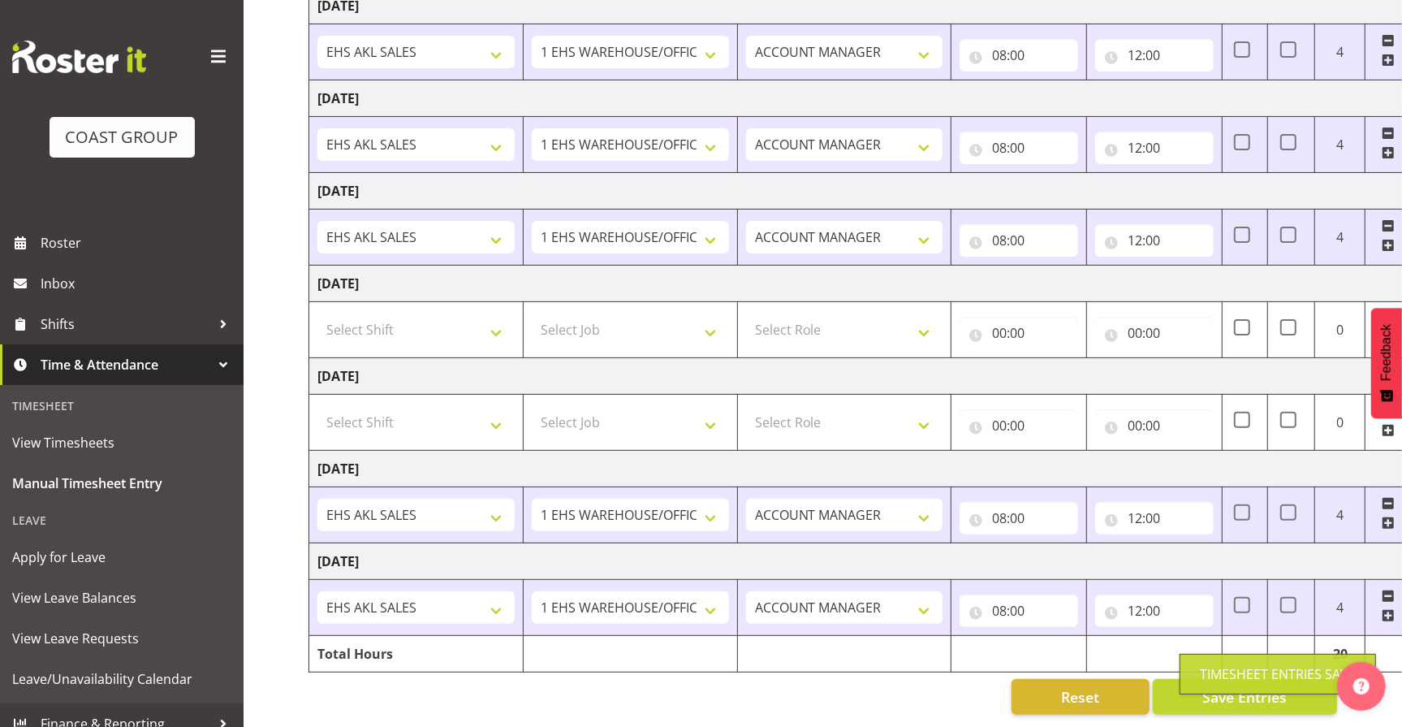
click at [1228, 688] on div "Timesheet Entries Save" at bounding box center [1278, 674] width 196 height 41
